Goal: Transaction & Acquisition: Purchase product/service

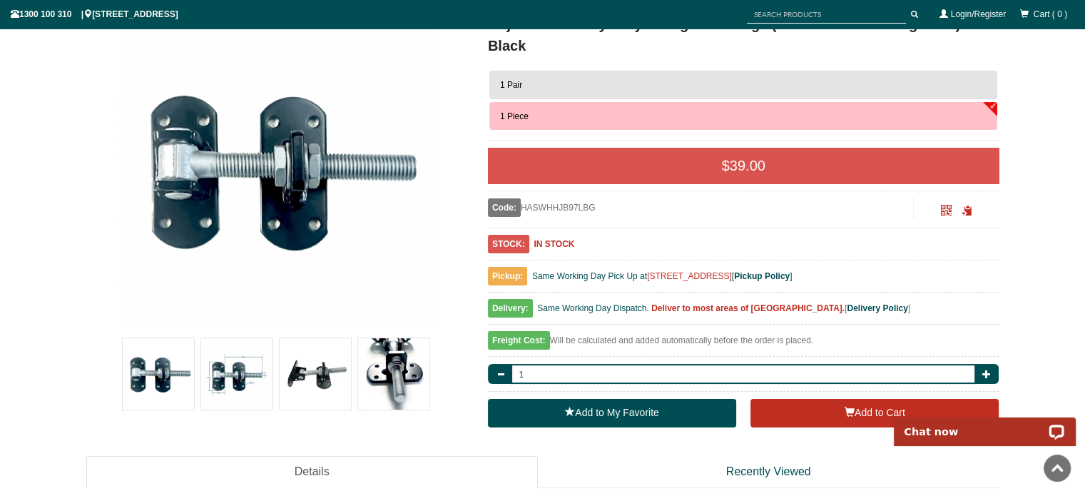
scroll to position [107, 0]
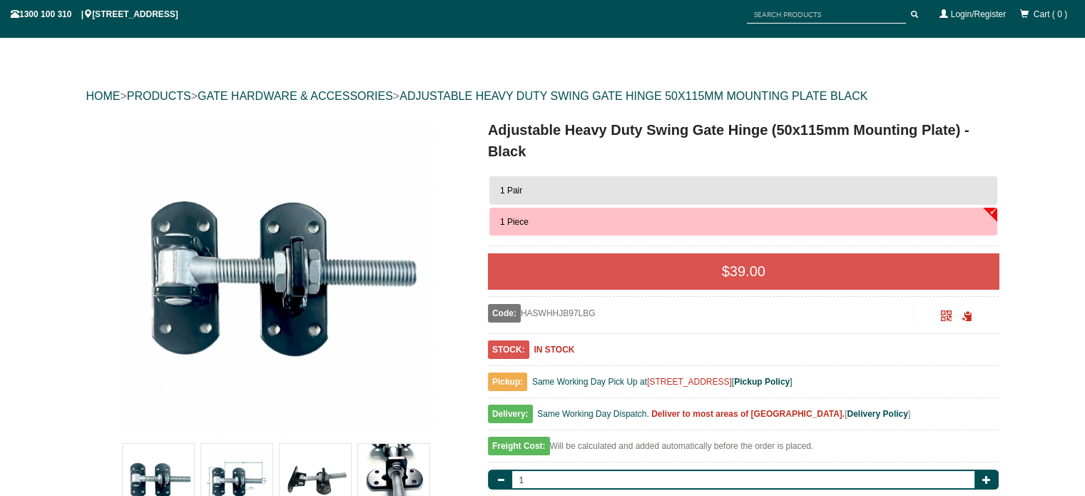
click at [574, 187] on button "1 Pair" at bounding box center [743, 190] width 509 height 29
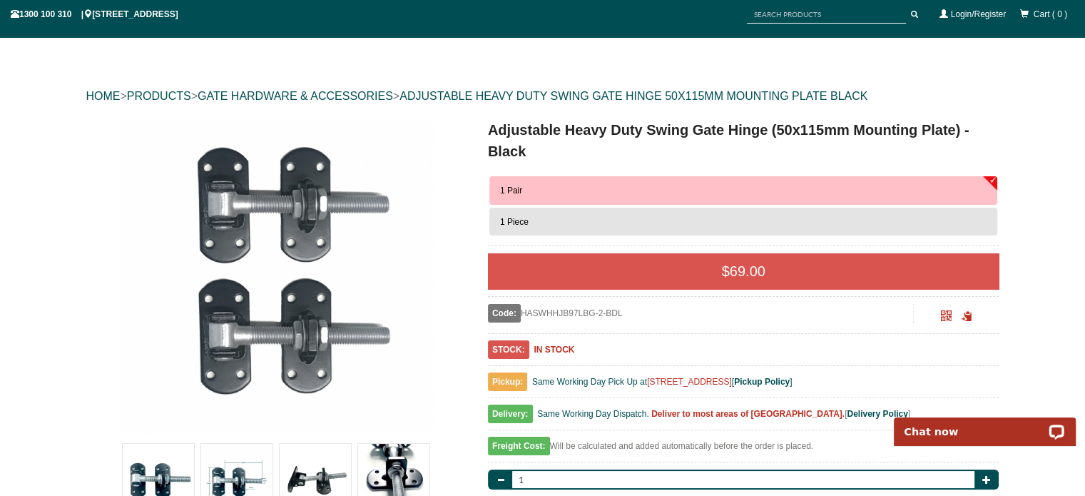
click at [994, 179] on button "1 Pair" at bounding box center [743, 190] width 509 height 29
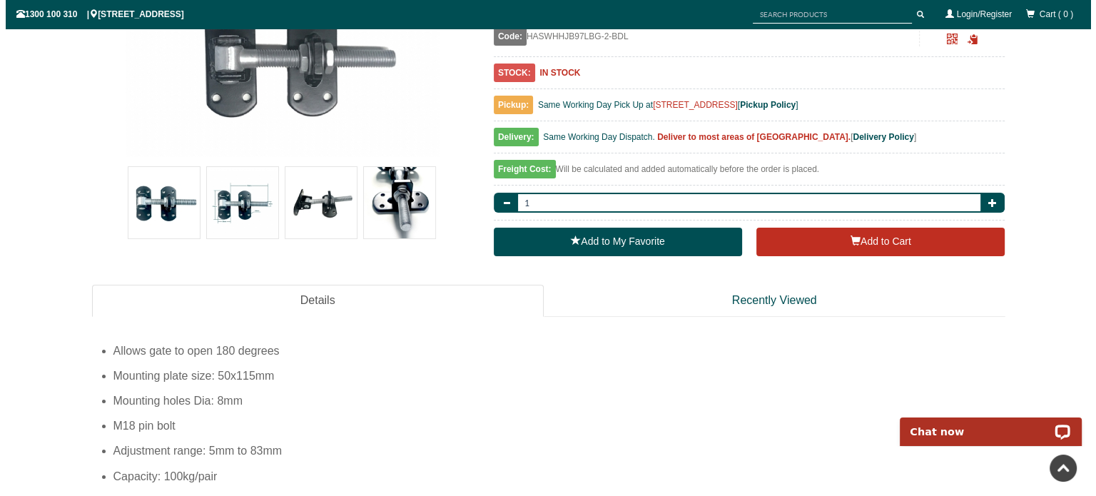
scroll to position [392, 0]
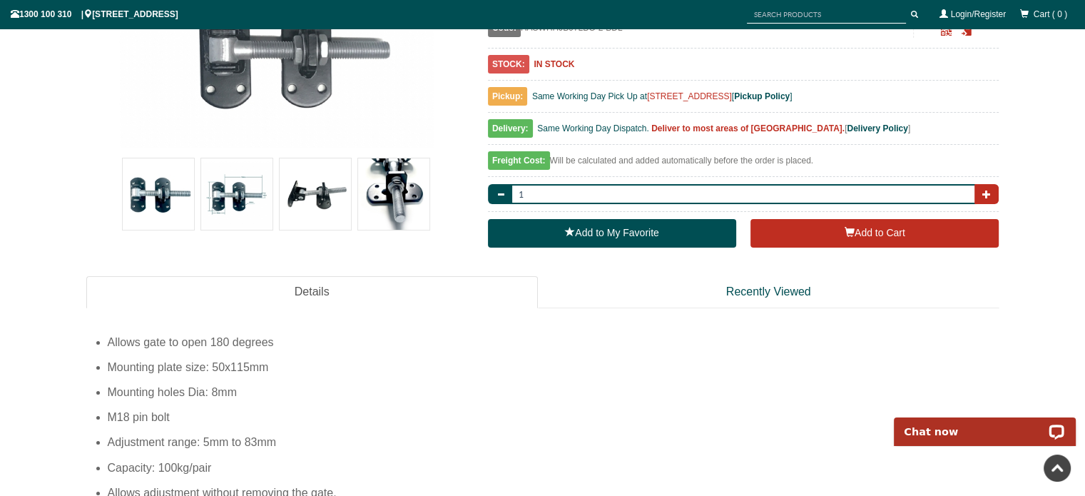
click at [993, 193] on button "button" at bounding box center [987, 194] width 24 height 20
type input "2"
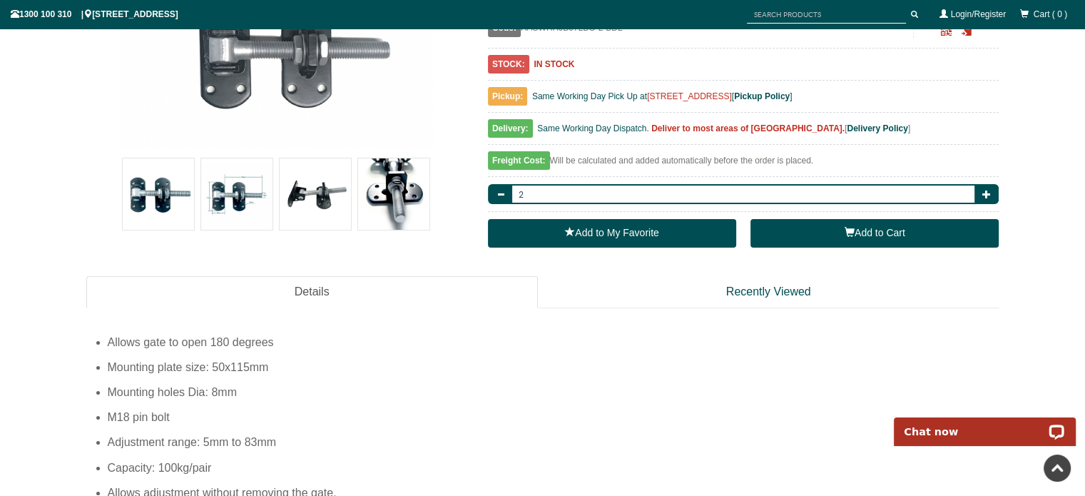
click at [845, 228] on span "button" at bounding box center [850, 232] width 10 height 10
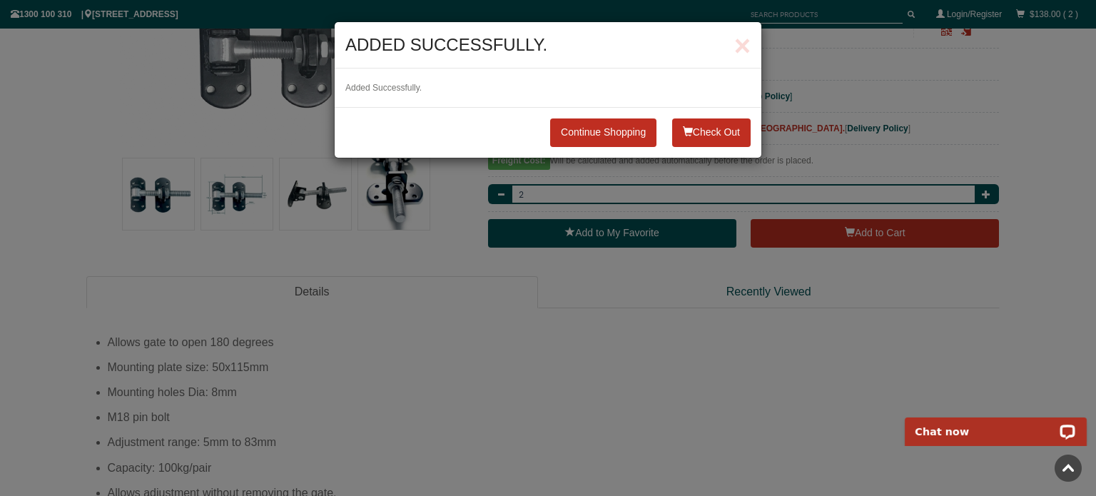
click at [695, 131] on button "Check Out" at bounding box center [711, 132] width 78 height 29
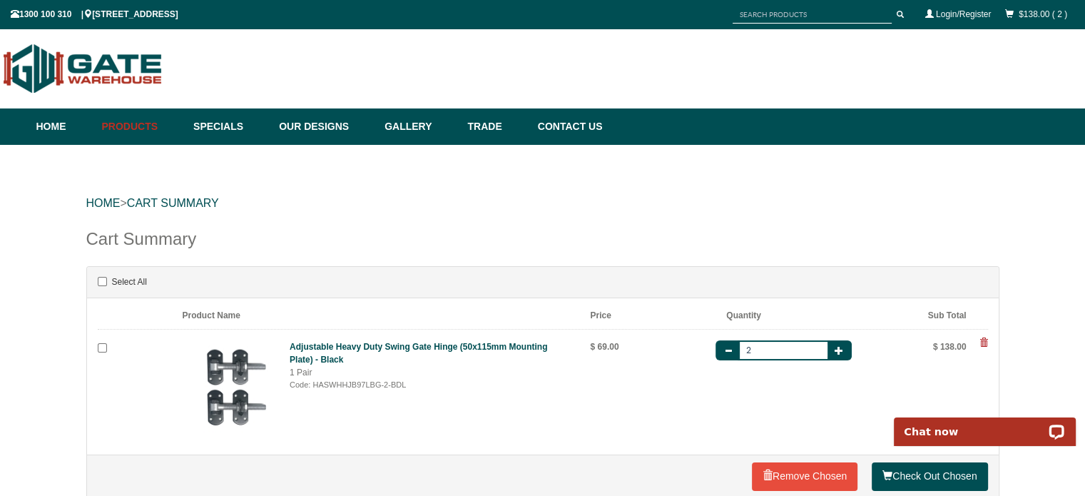
scroll to position [143, 0]
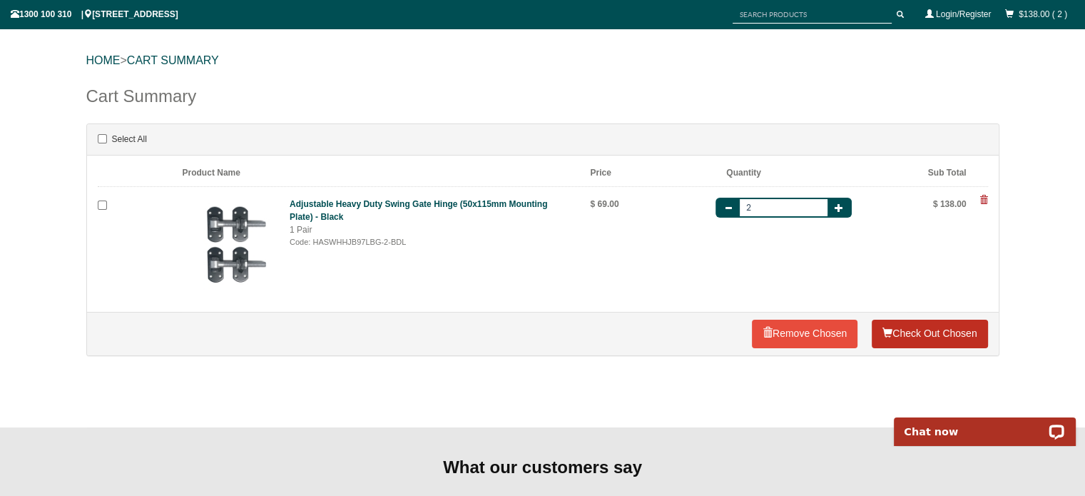
click at [902, 330] on link "Check Out Chosen" at bounding box center [930, 334] width 116 height 29
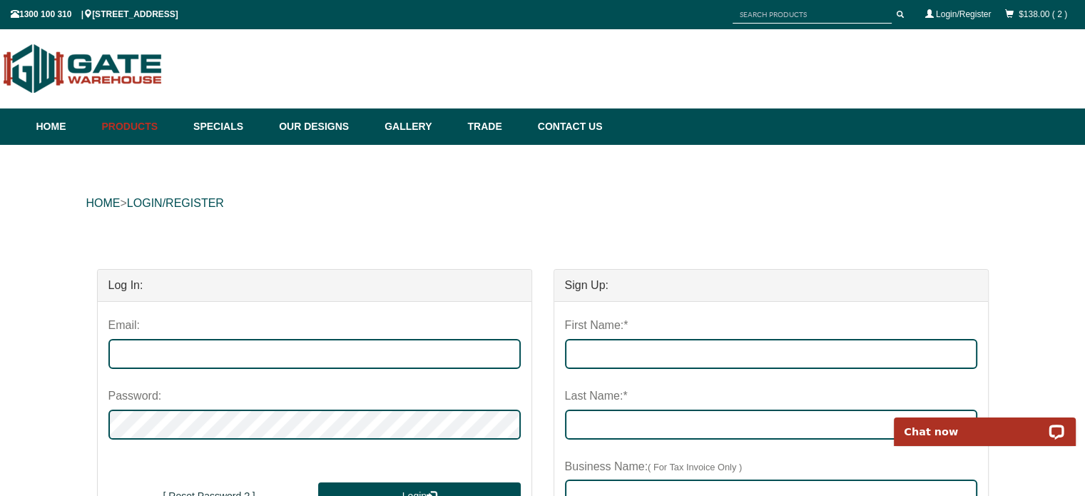
click at [1028, 8] on div "$138.00 ( 2 )" at bounding box center [1036, 14] width 76 height 26
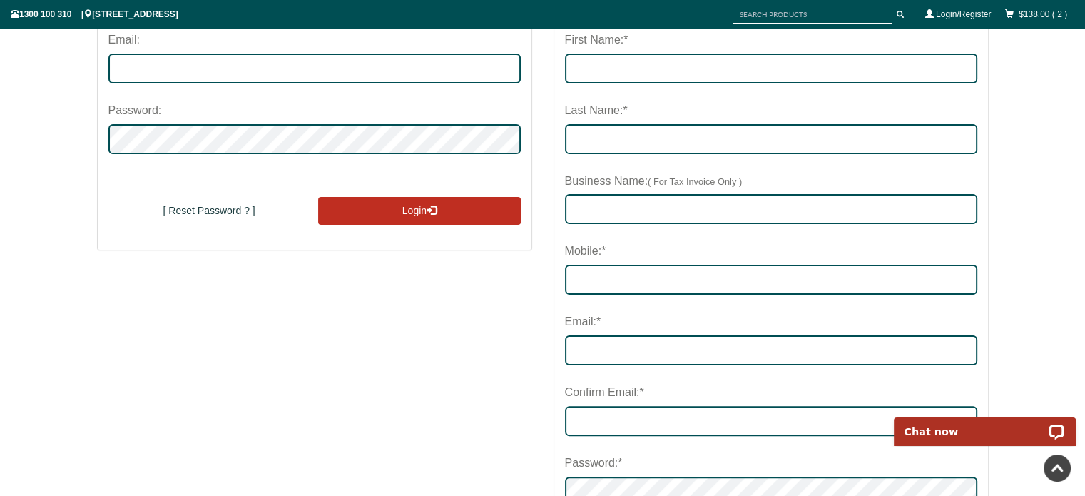
scroll to position [143, 0]
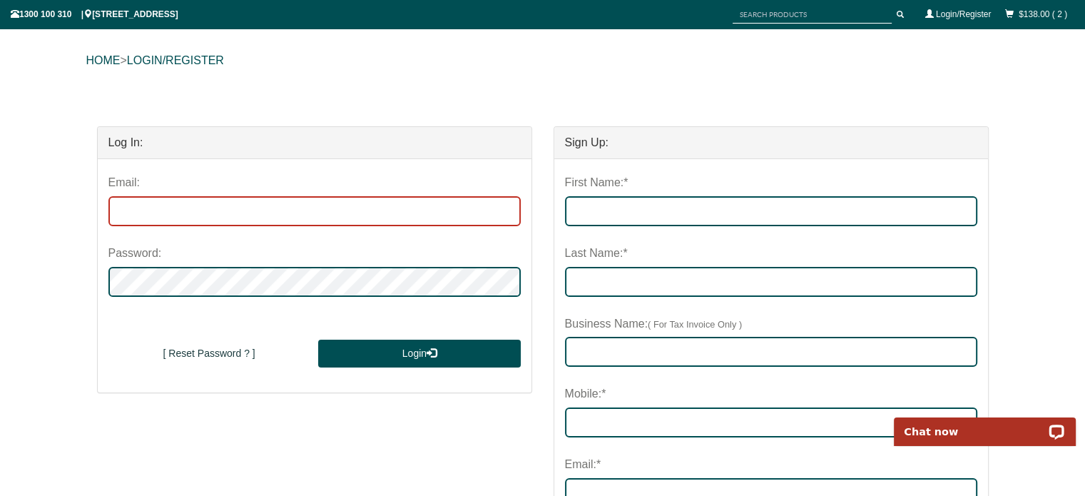
click at [137, 206] on input "email" at bounding box center [314, 211] width 412 height 30
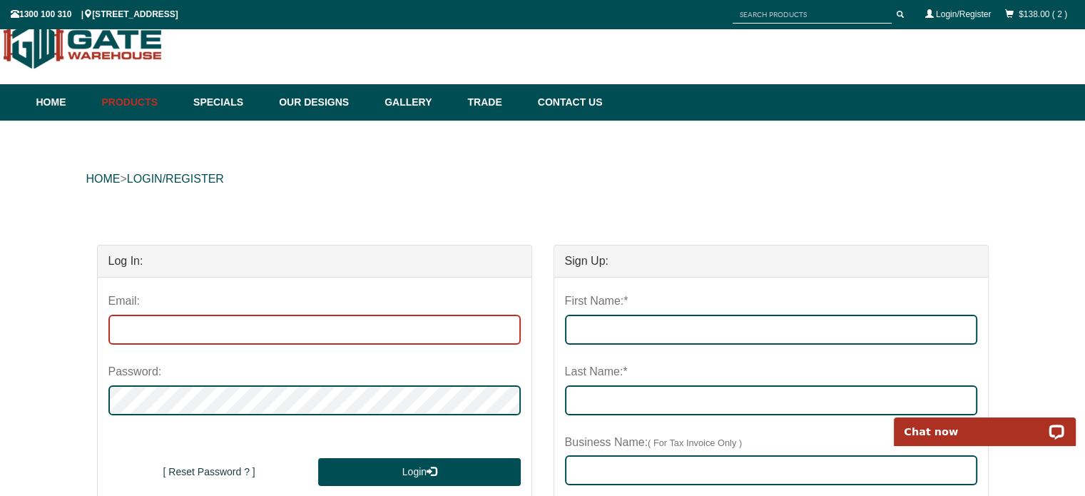
scroll to position [0, 0]
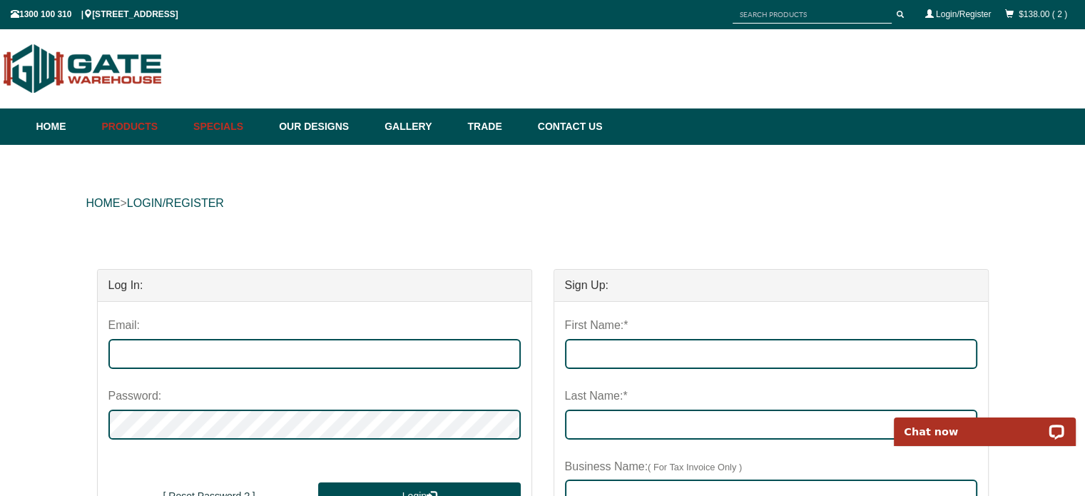
click at [235, 127] on link "Specials" at bounding box center [229, 126] width 86 height 36
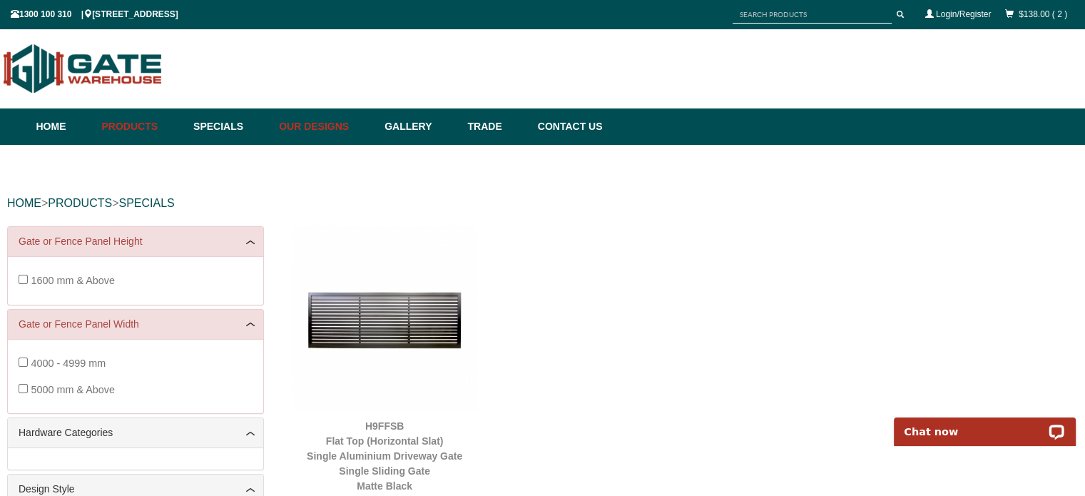
click at [322, 124] on link "Our Designs" at bounding box center [325, 126] width 106 height 36
click at [514, 121] on link "Trade" at bounding box center [495, 126] width 70 height 36
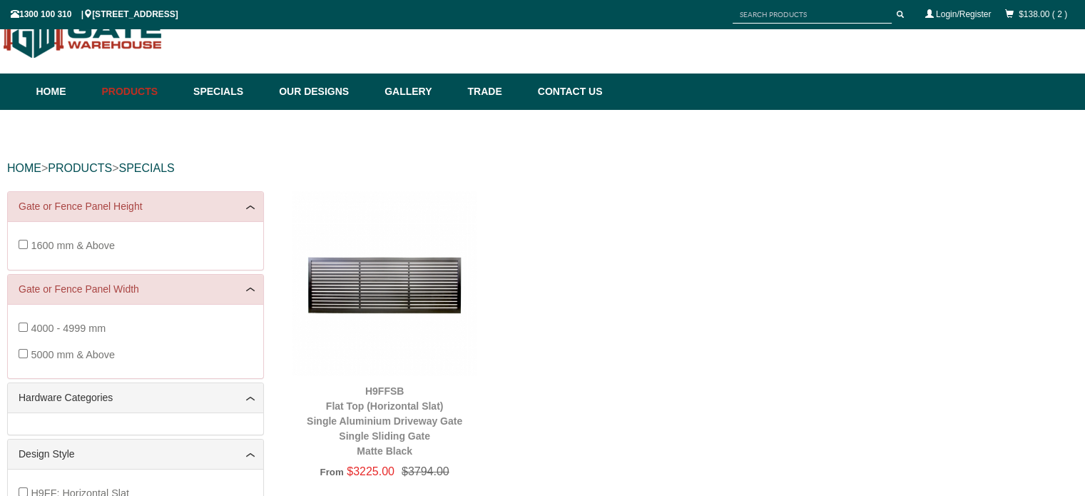
scroll to position [36, 0]
